Goal: Find specific page/section: Find specific page/section

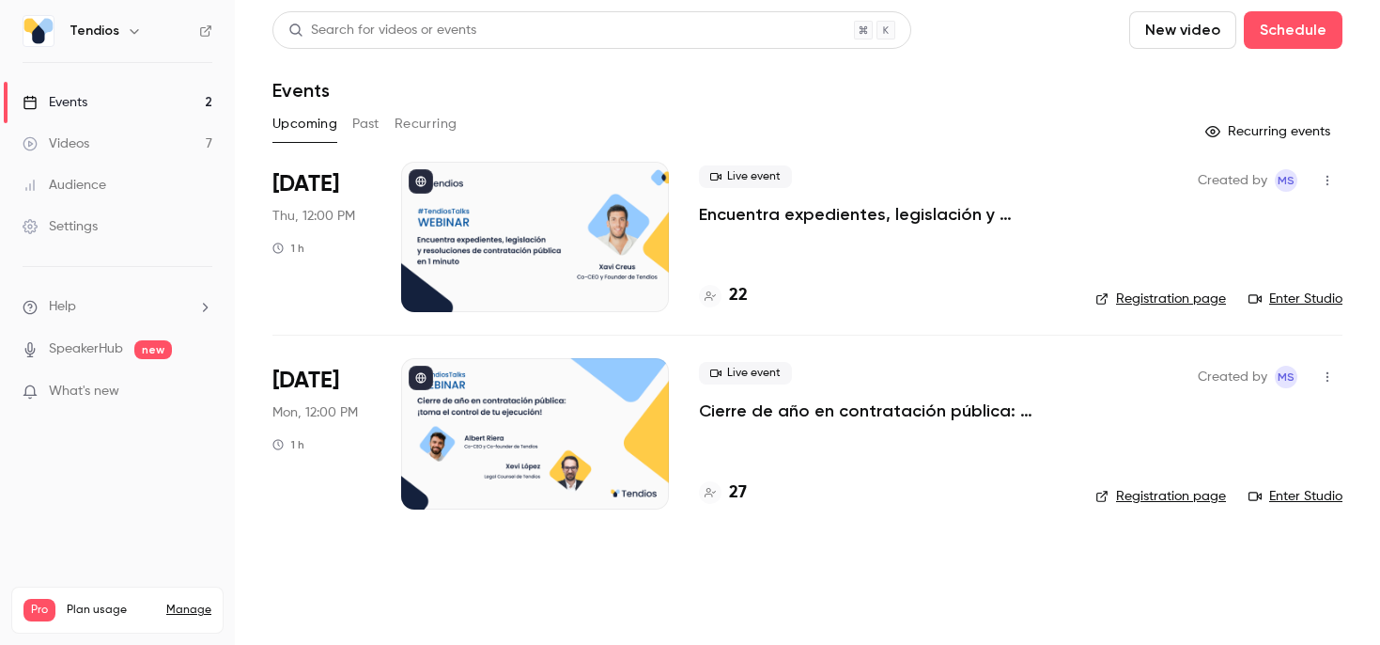
click at [365, 124] on button "Past" at bounding box center [365, 124] width 27 height 30
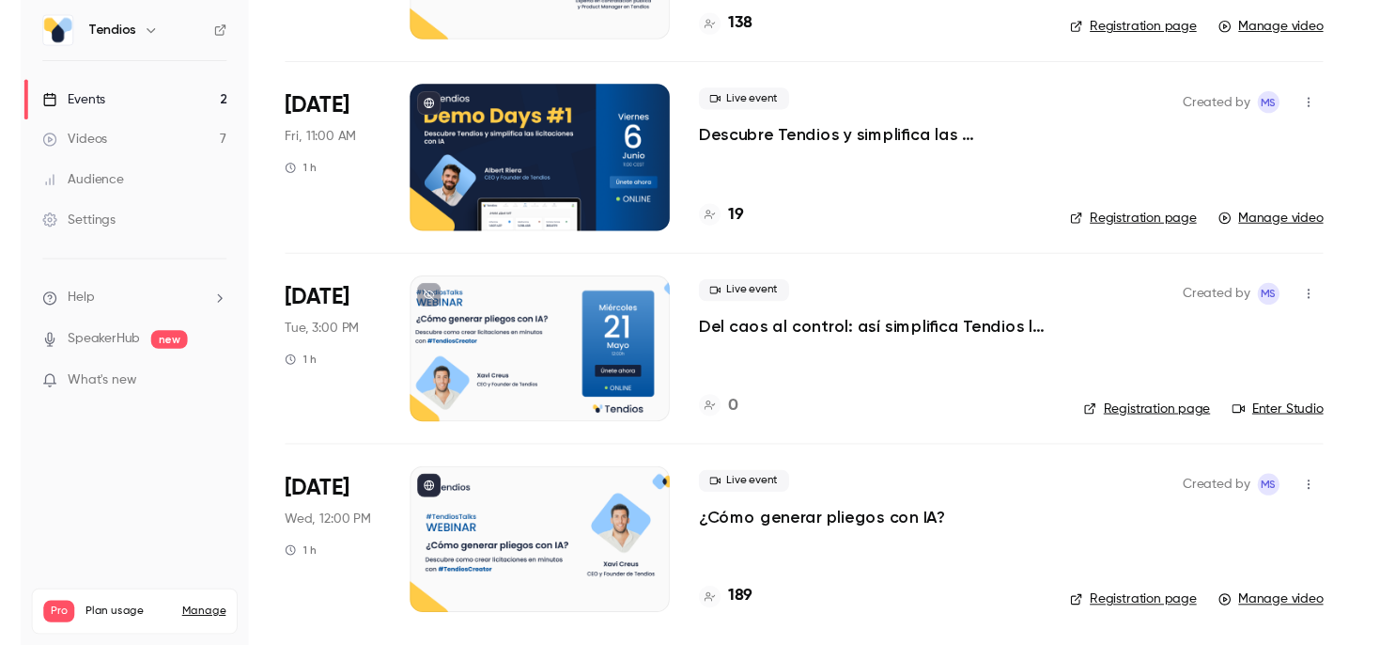
scroll to position [881, 0]
